Goal: Check status: Check status

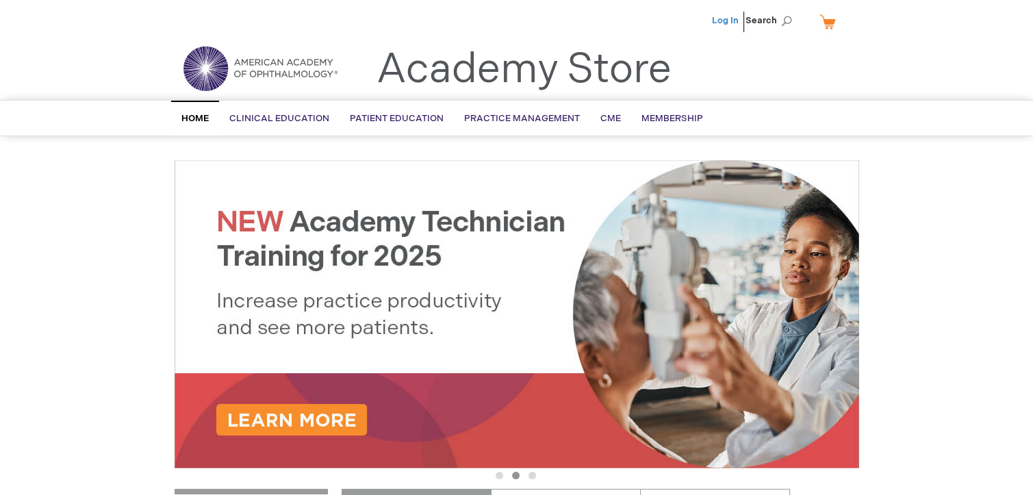
click at [723, 19] on link "Log In" at bounding box center [725, 20] width 27 height 11
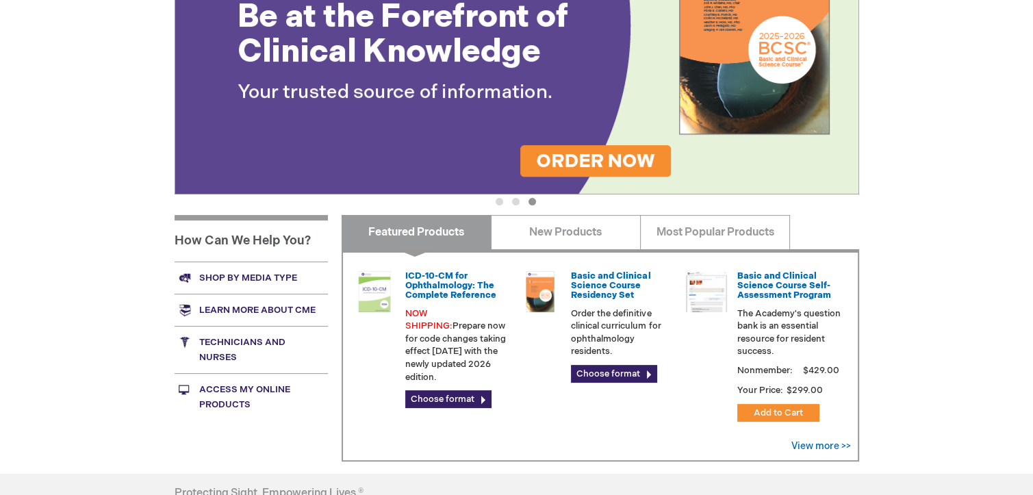
click at [224, 399] on link "Access My Online Products" at bounding box center [250, 396] width 153 height 47
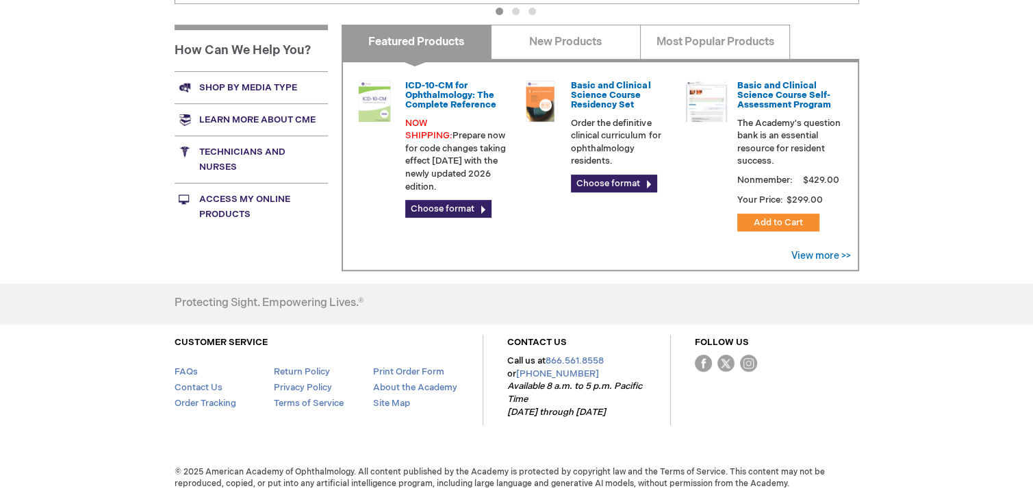
scroll to position [468, 0]
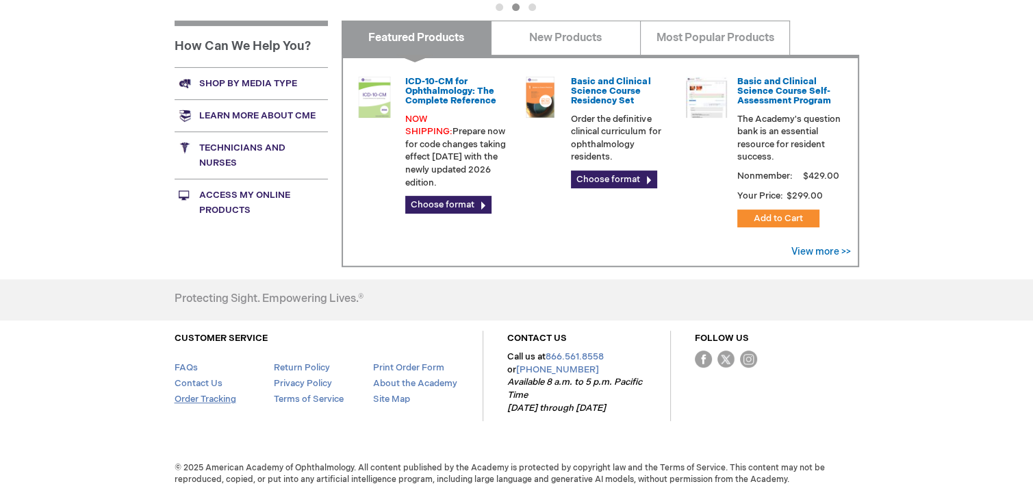
click at [194, 397] on link "Order Tracking" at bounding box center [205, 398] width 62 height 11
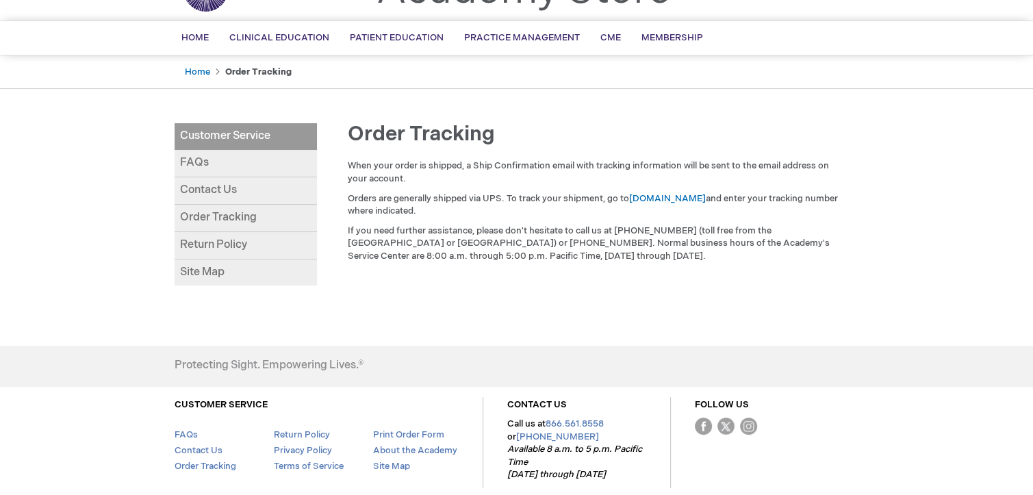
scroll to position [146, 0]
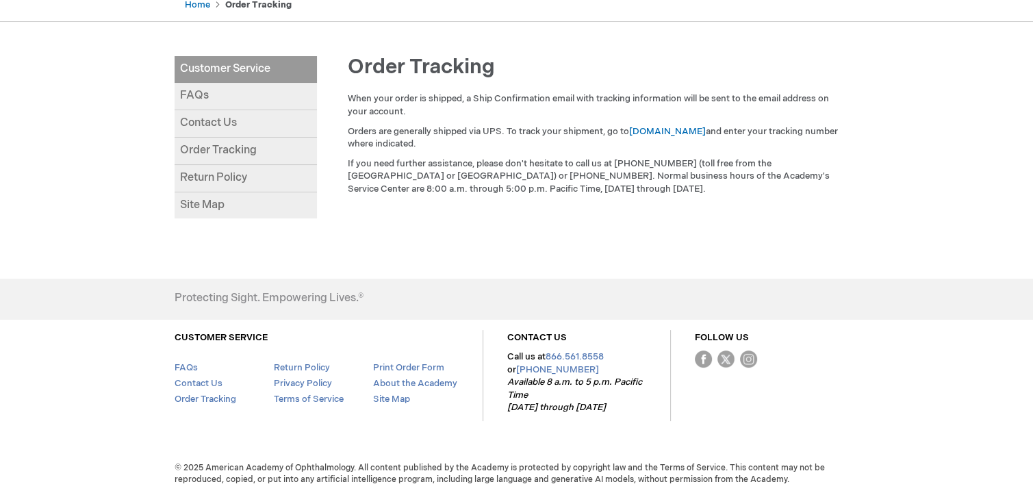
click at [194, 150] on link "Order Tracking" at bounding box center [245, 151] width 142 height 27
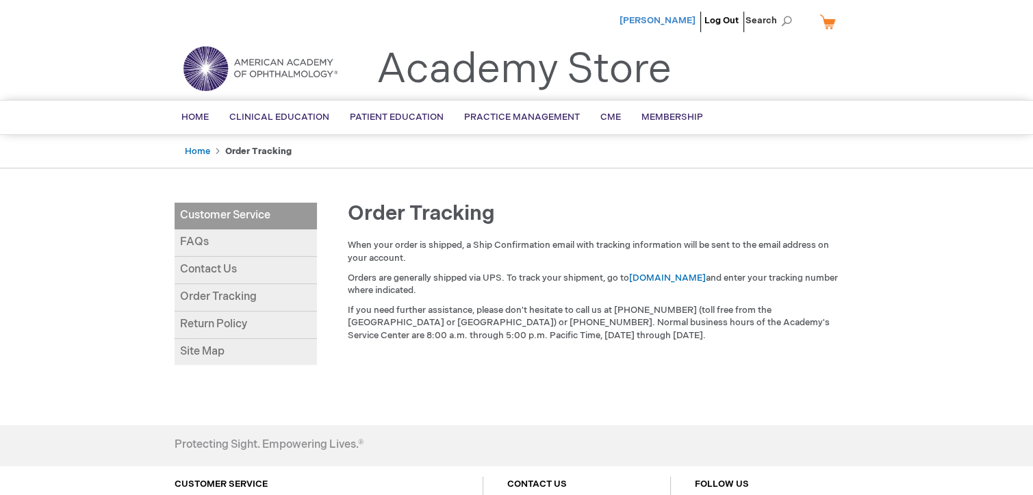
click at [656, 20] on span "[PERSON_NAME]" at bounding box center [657, 20] width 76 height 11
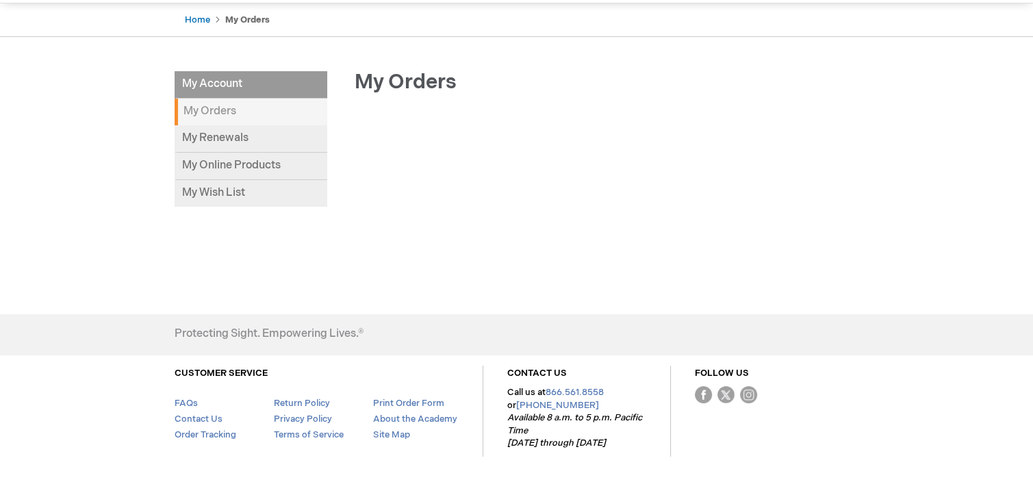
scroll to position [137, 0]
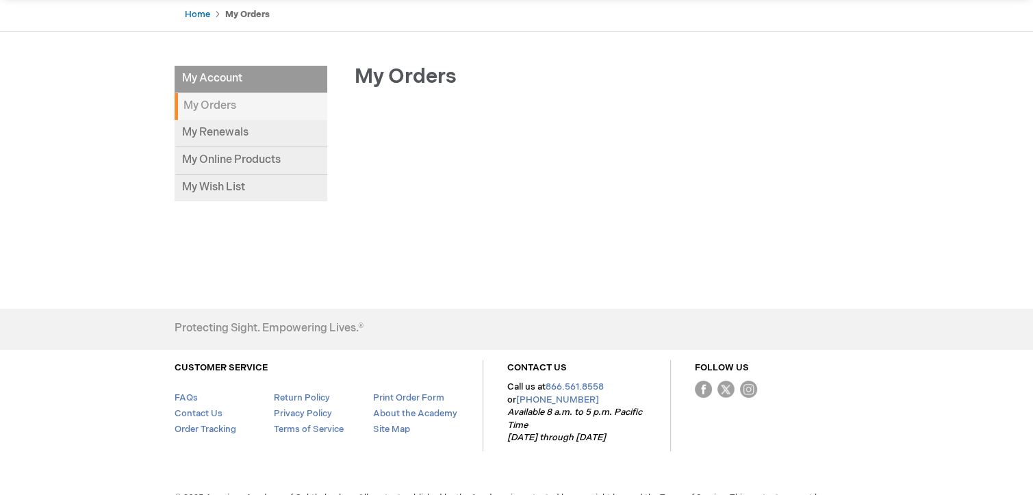
click at [236, 108] on strong "My Orders" at bounding box center [250, 106] width 153 height 27
click at [227, 74] on li "My Account" at bounding box center [250, 79] width 153 height 27
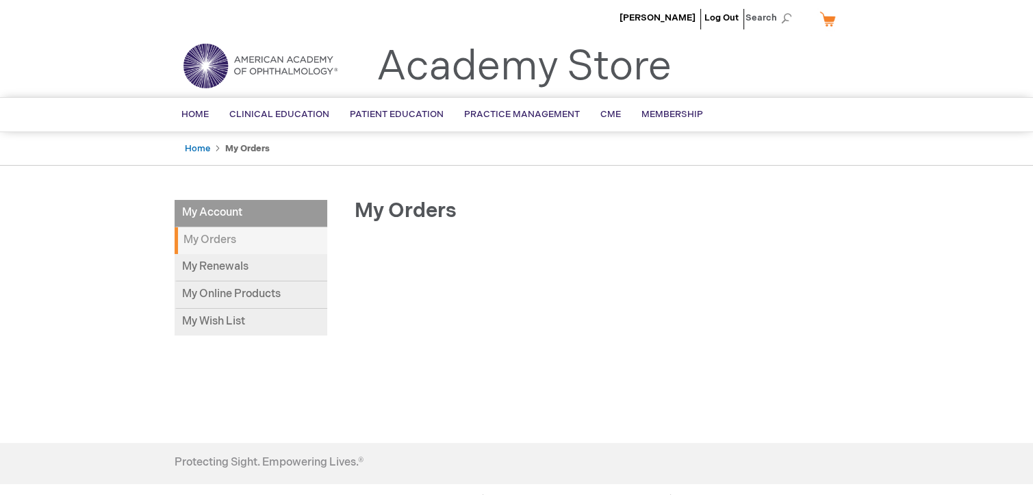
scroll to position [0, 0]
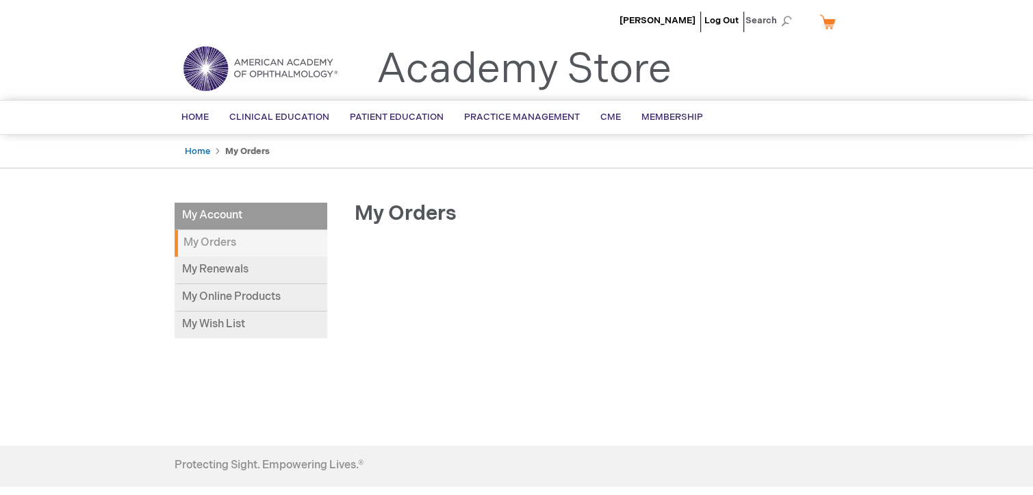
click at [238, 149] on strong "My Orders" at bounding box center [247, 151] width 44 height 11
click at [235, 239] on strong "My Orders" at bounding box center [250, 243] width 153 height 27
click at [205, 241] on strong "My Orders" at bounding box center [250, 243] width 153 height 27
click at [238, 220] on li "My Account" at bounding box center [250, 216] width 153 height 27
click at [197, 153] on link "Home" at bounding box center [197, 151] width 25 height 11
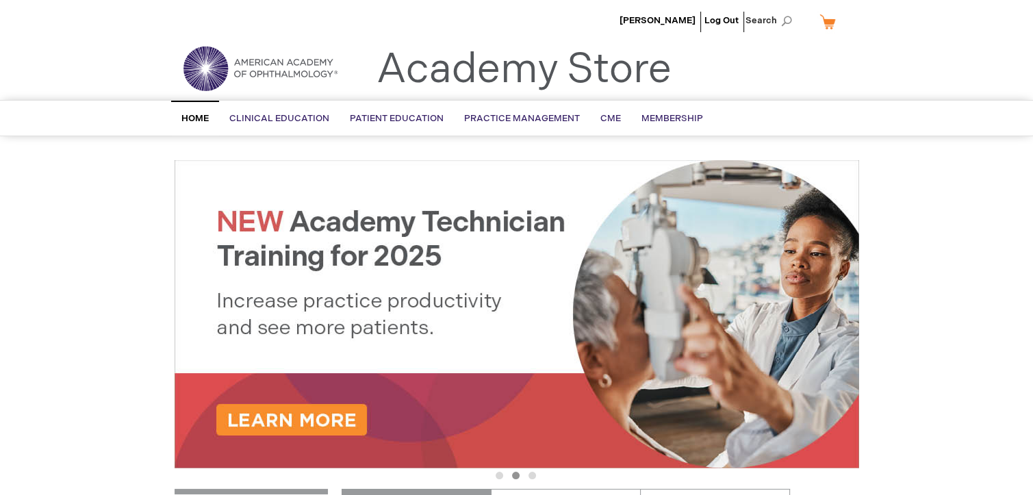
click at [824, 23] on link "My Cart" at bounding box center [832, 22] width 33 height 24
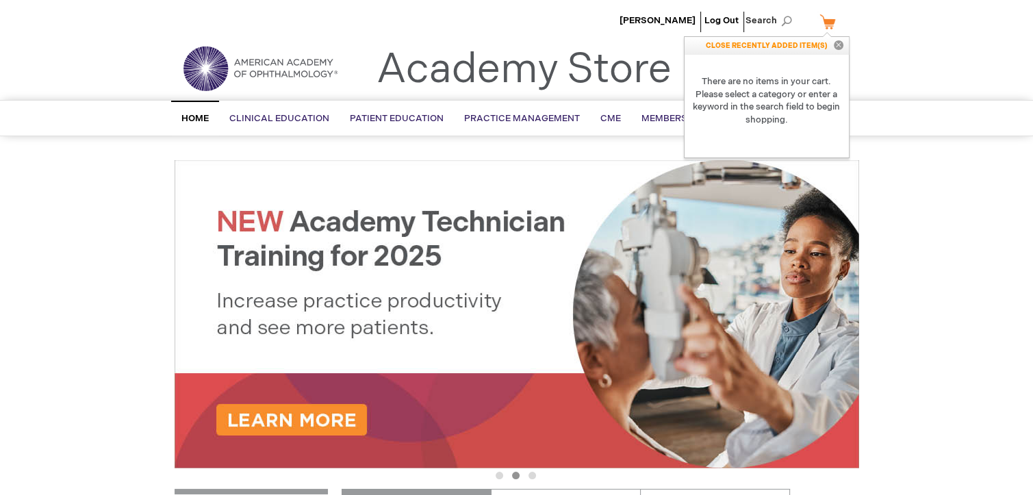
click at [829, 22] on link "My Cart" at bounding box center [832, 22] width 33 height 24
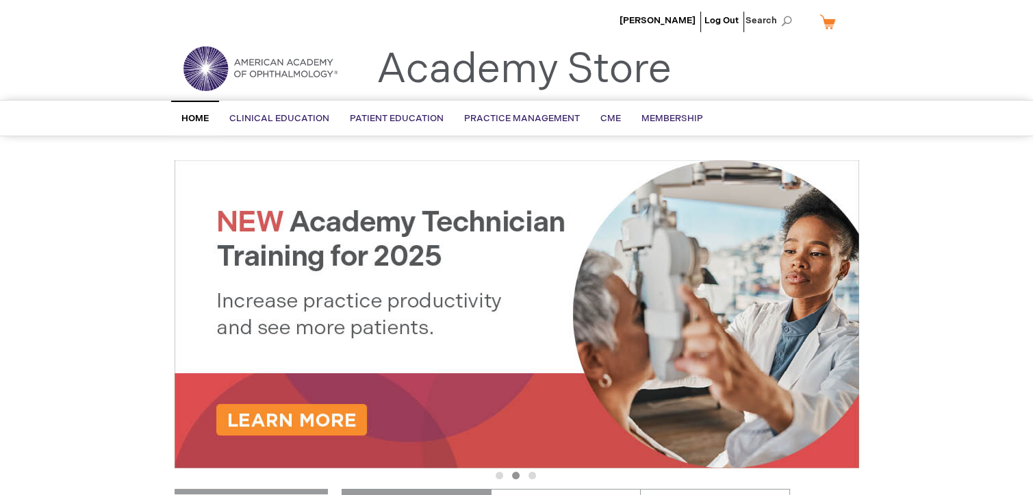
click at [829, 22] on link "My Cart" at bounding box center [832, 22] width 33 height 24
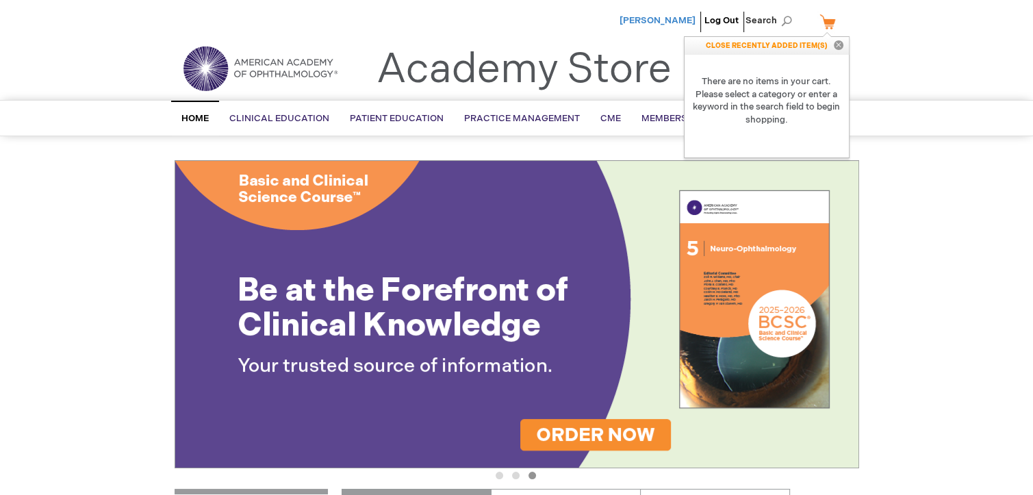
click at [656, 16] on span "[PERSON_NAME]" at bounding box center [657, 20] width 76 height 11
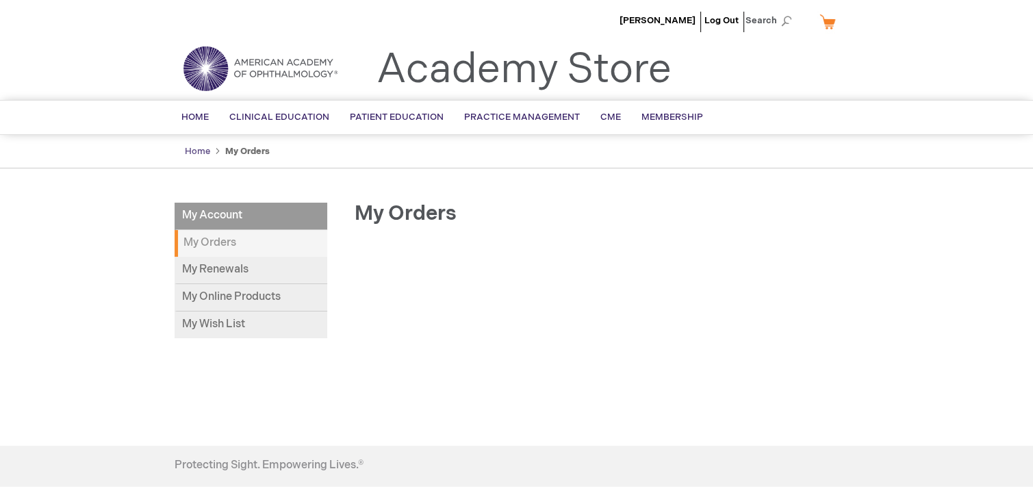
click at [194, 151] on link "Home" at bounding box center [197, 151] width 25 height 11
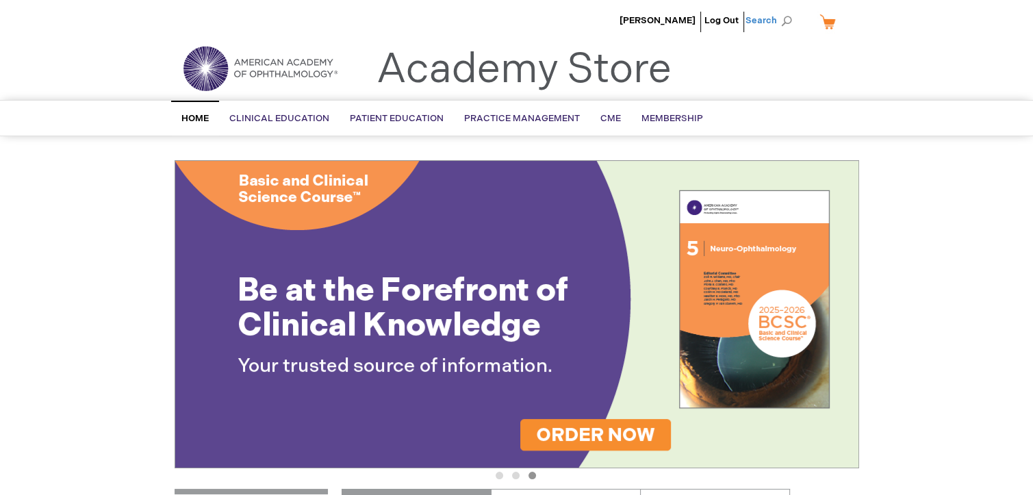
click at [785, 18] on span "Search" at bounding box center [771, 20] width 52 height 27
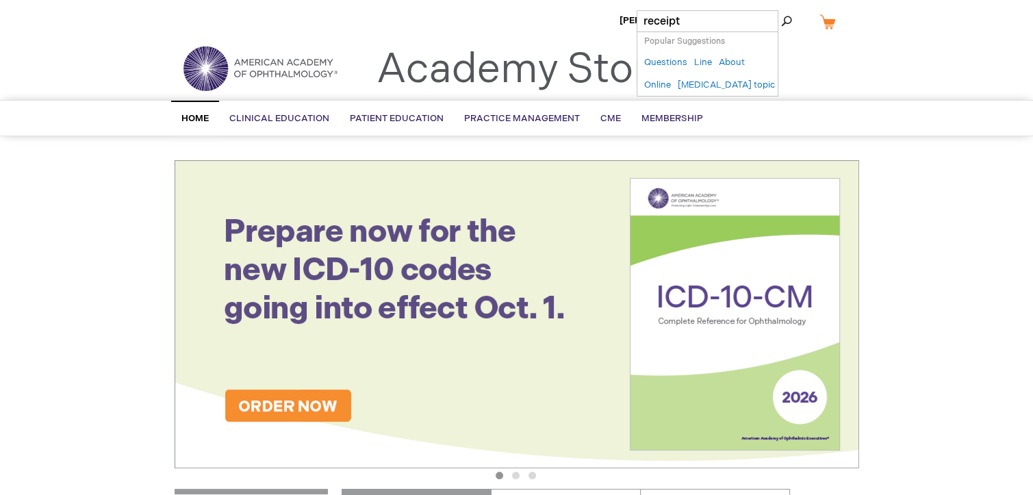
type input "receipt"
click at [781, 10] on button "Search" at bounding box center [786, 21] width 11 height 22
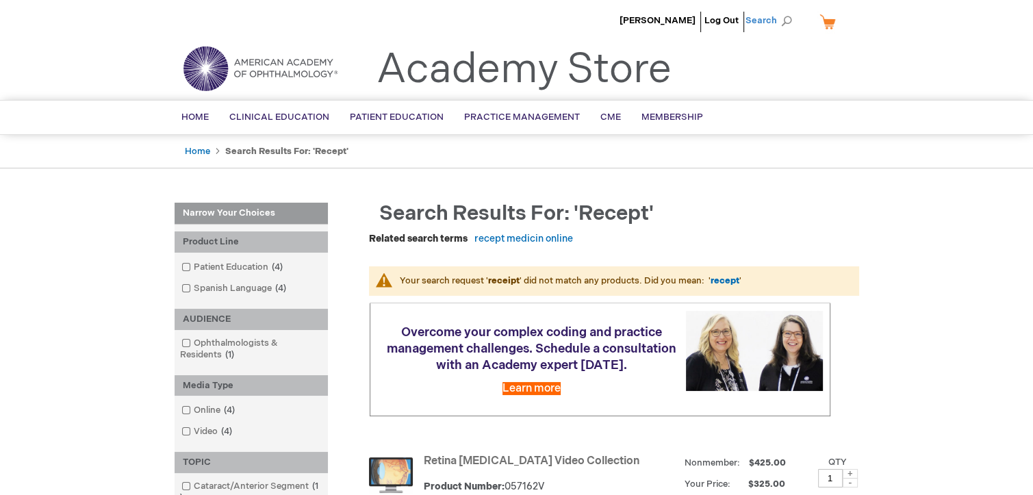
click at [790, 22] on span "Search" at bounding box center [771, 20] width 52 height 27
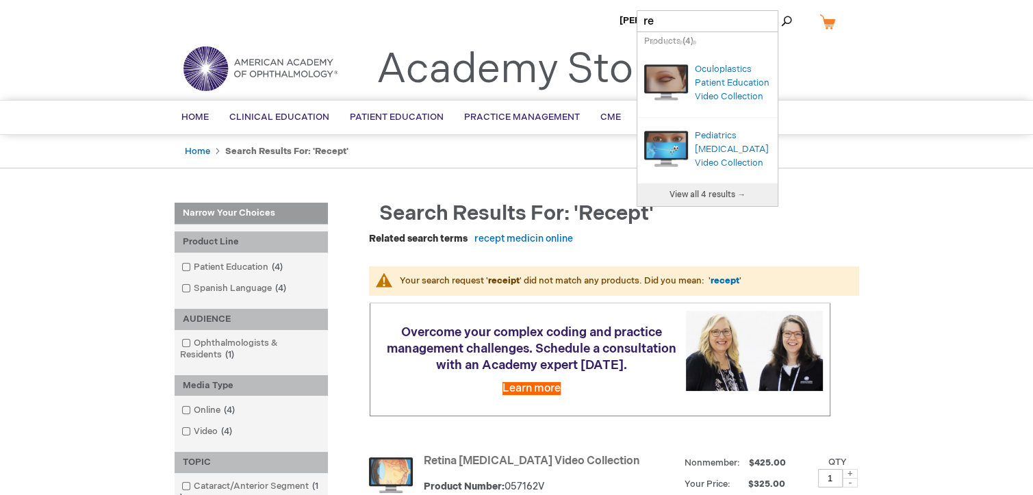
type input "r"
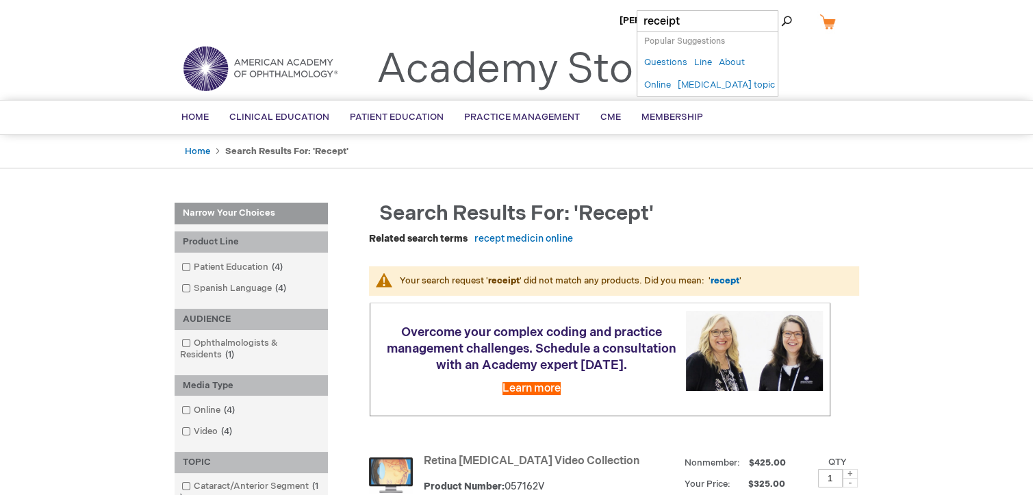
type input "receipt"
click at [781, 10] on button "Search" at bounding box center [786, 21] width 11 height 22
